Goal: Transaction & Acquisition: Download file/media

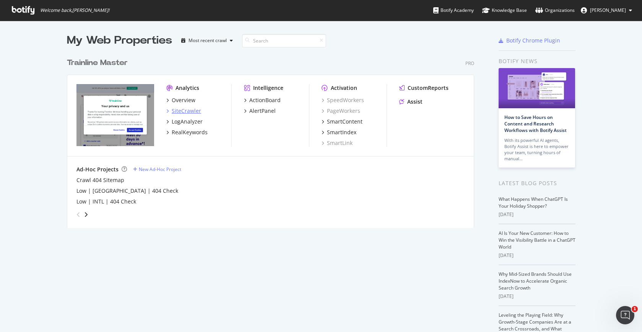
click at [168, 111] on icon "grid" at bounding box center [167, 111] width 2 height 4
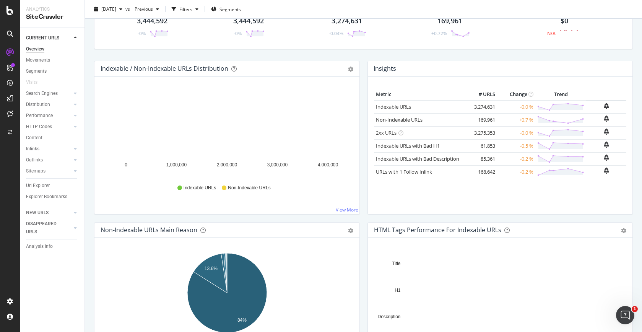
scroll to position [35, 0]
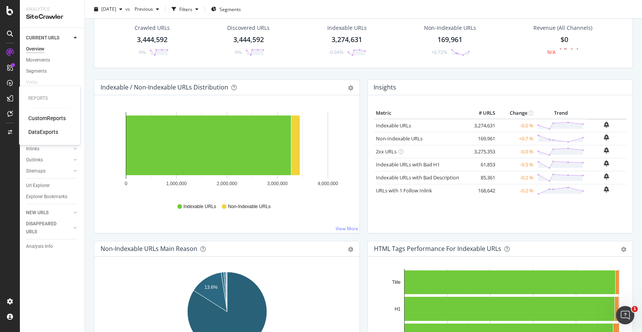
click at [30, 113] on div "Reports CustomReports DataExports" at bounding box center [49, 115] width 55 height 56
click at [41, 184] on div "Url Explorer" at bounding box center [38, 185] width 24 height 8
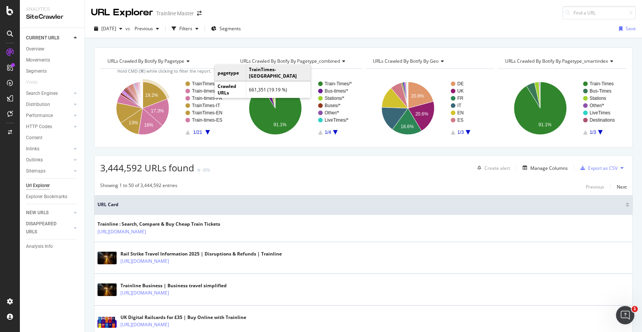
click at [207, 83] on text "TrainTimes-[GEOGRAPHIC_DATA]" at bounding box center [228, 83] width 72 height 5
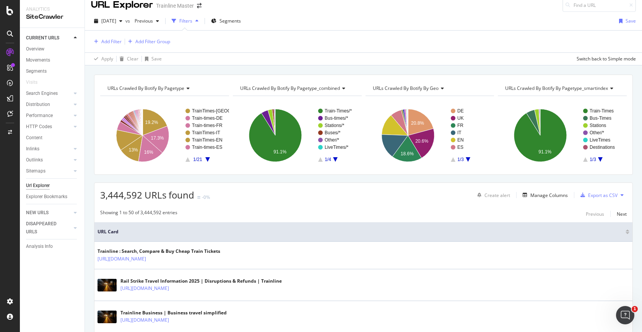
scroll to position [1, 0]
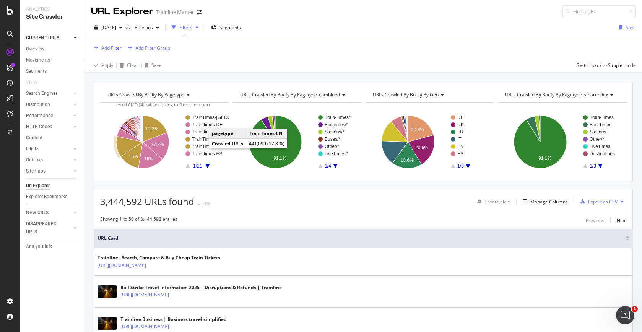
click at [203, 147] on text "TrainTimes-EN" at bounding box center [207, 146] width 31 height 5
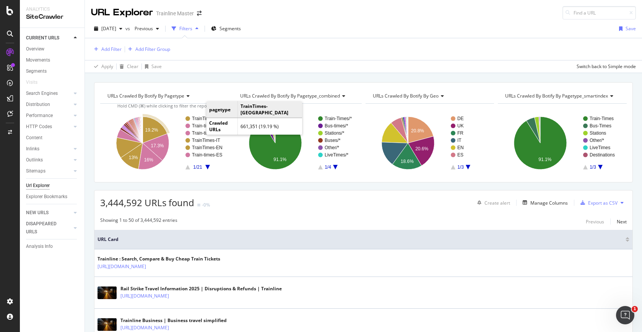
click at [198, 118] on text "TrainTimes-[GEOGRAPHIC_DATA]" at bounding box center [228, 118] width 72 height 5
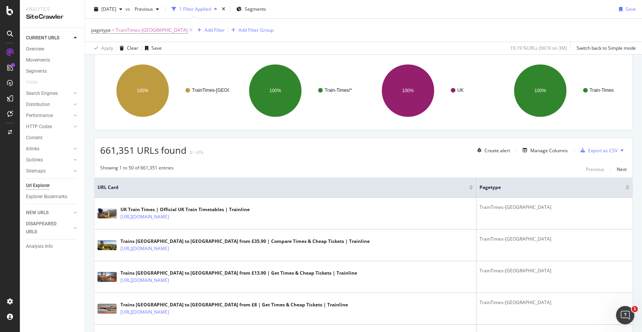
scroll to position [54, 0]
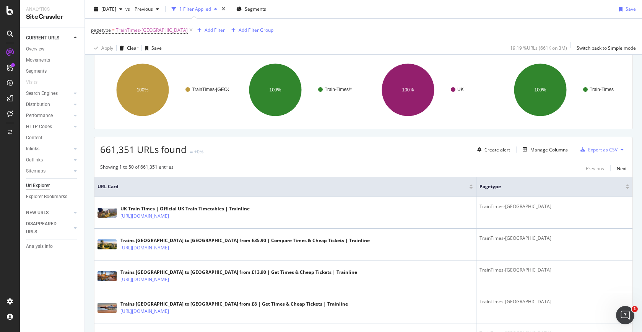
click at [592, 148] on div "Export as CSV" at bounding box center [602, 149] width 29 height 6
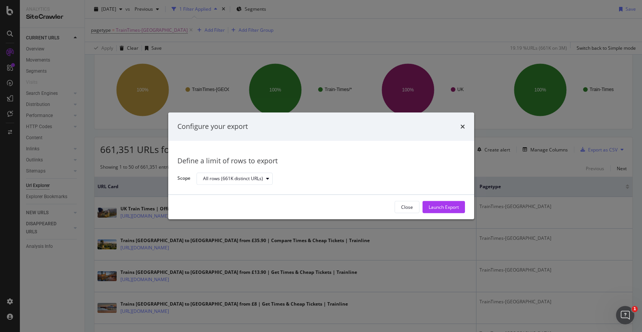
click at [459, 128] on div "Configure your export" at bounding box center [320, 127] width 287 height 10
click at [464, 126] on icon "times" at bounding box center [462, 126] width 5 height 6
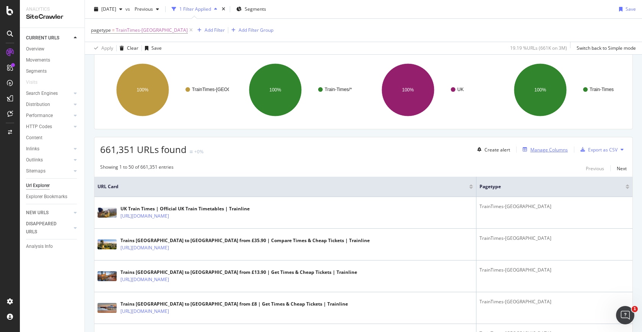
click at [541, 150] on div "Manage Columns" at bounding box center [548, 149] width 37 height 6
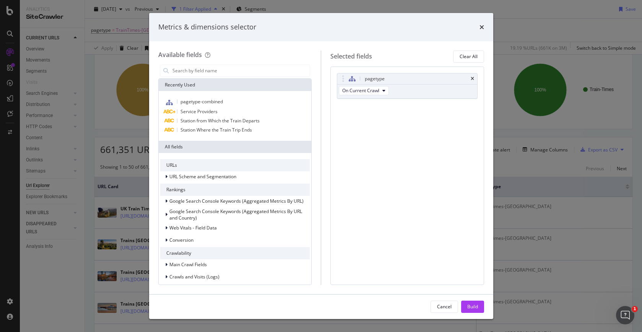
click at [484, 24] on div "Metrics & dimensions selector" at bounding box center [321, 27] width 344 height 28
click at [482, 31] on div "times" at bounding box center [481, 27] width 5 height 10
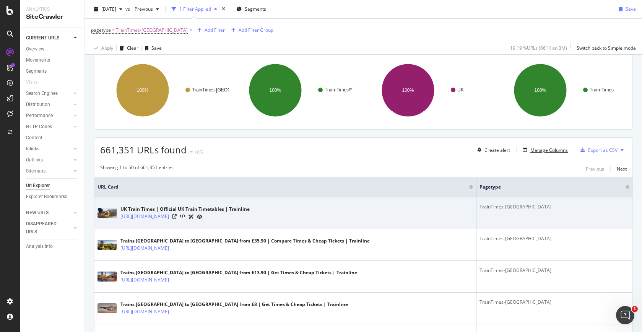
scroll to position [53, 0]
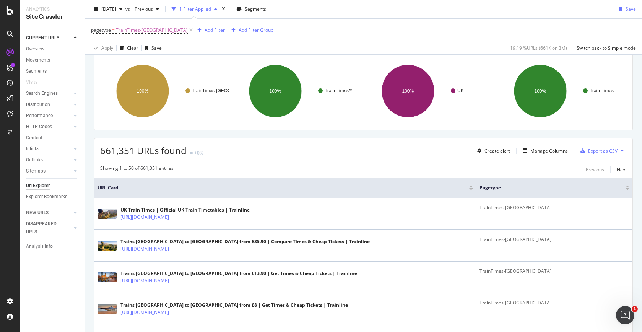
click at [596, 152] on div "Export as CSV" at bounding box center [602, 150] width 29 height 6
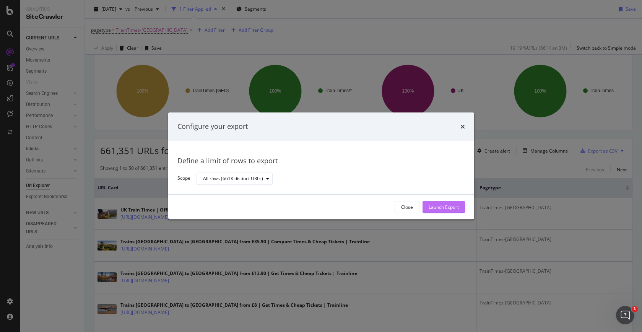
click at [431, 206] on div "Launch Export" at bounding box center [443, 207] width 30 height 6
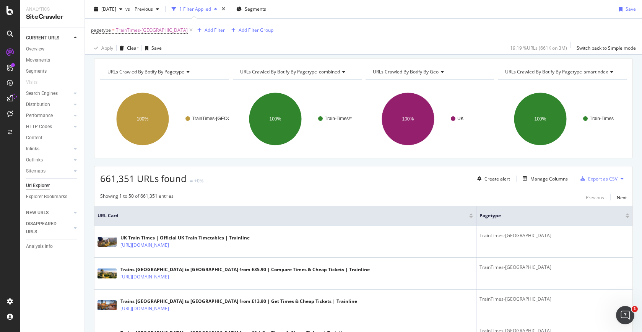
scroll to position [27, 0]
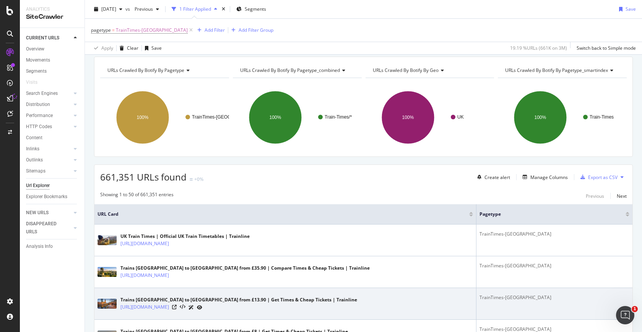
click at [355, 295] on div "Trains [GEOGRAPHIC_DATA] to [GEOGRAPHIC_DATA] from £13.90 | Get Times & Cheap T…" at bounding box center [284, 303] width 375 height 19
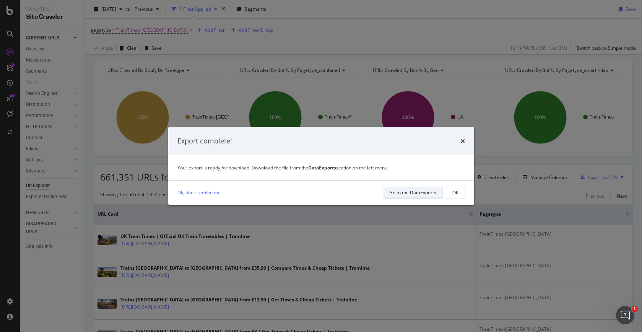
click at [415, 191] on div "Go to the DataExports" at bounding box center [412, 192] width 47 height 6
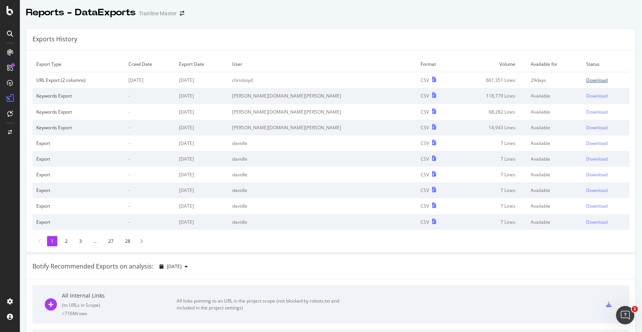
click at [586, 78] on div "Download" at bounding box center [596, 80] width 21 height 6
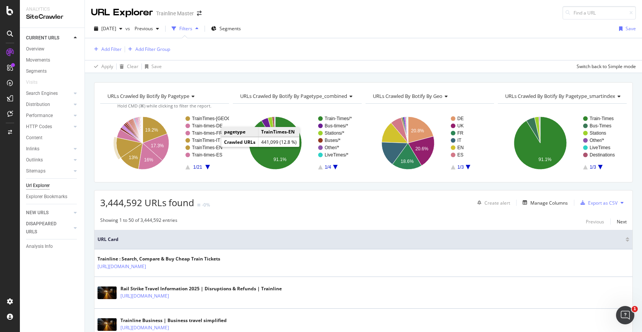
click at [214, 147] on text "TrainTimes-EN" at bounding box center [207, 147] width 31 height 5
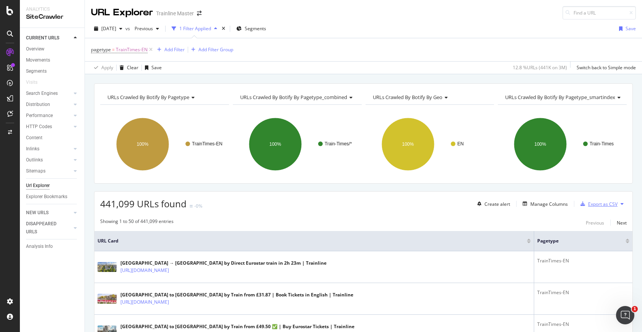
click at [602, 204] on div "Export as CSV" at bounding box center [602, 204] width 29 height 6
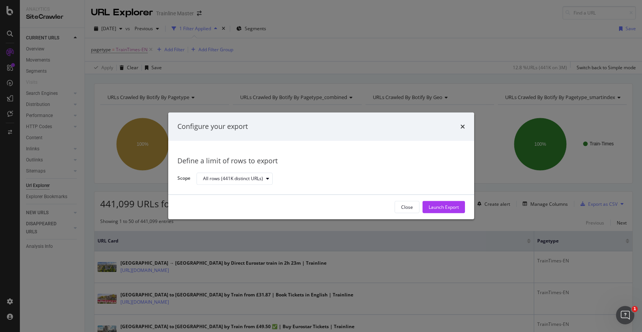
click at [449, 214] on div "Close Launch Export" at bounding box center [321, 207] width 306 height 24
click at [446, 204] on div "Launch Export" at bounding box center [443, 207] width 30 height 6
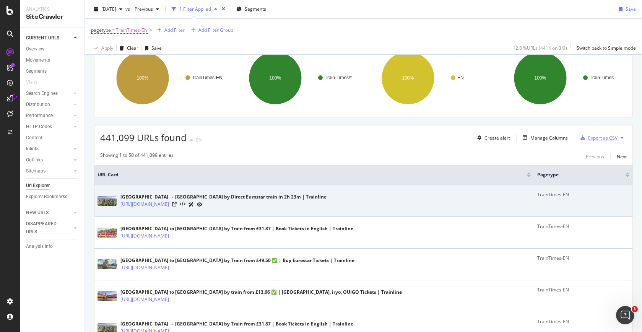
scroll to position [65, 0]
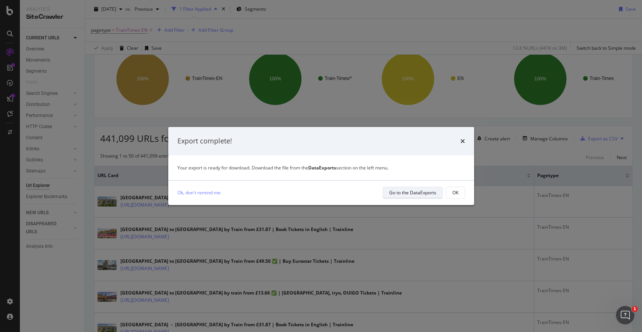
click at [420, 193] on div "Go to the DataExports" at bounding box center [412, 192] width 47 height 6
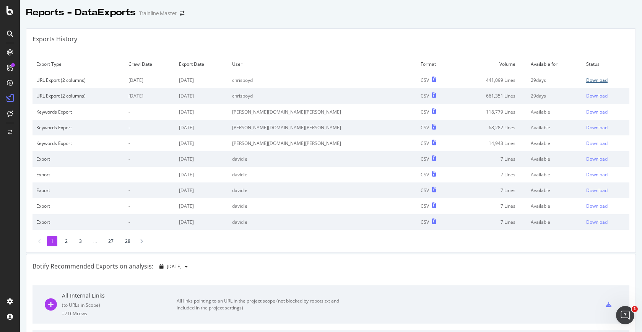
click at [588, 78] on div "Download" at bounding box center [596, 80] width 21 height 6
